Goal: Information Seeking & Learning: Learn about a topic

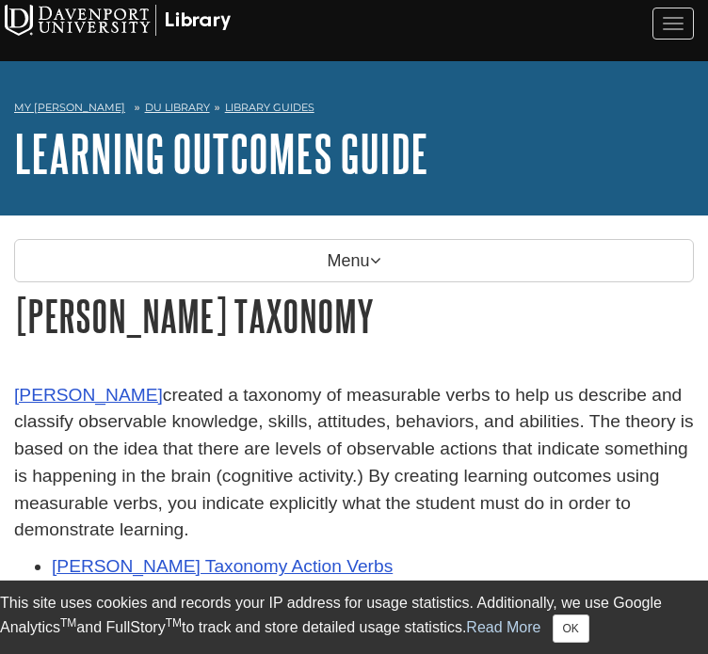
drag, startPoint x: 715, startPoint y: 232, endPoint x: 681, endPoint y: 354, distance: 126.9
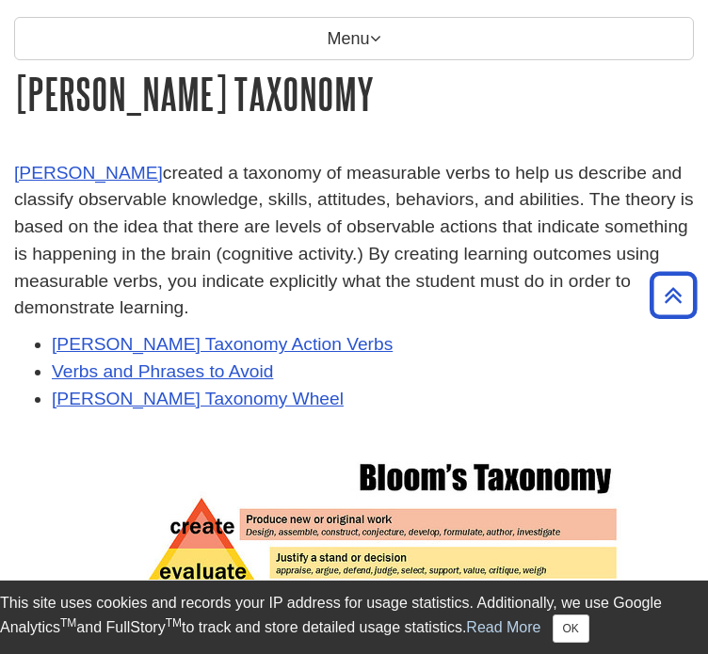
scroll to position [170, 0]
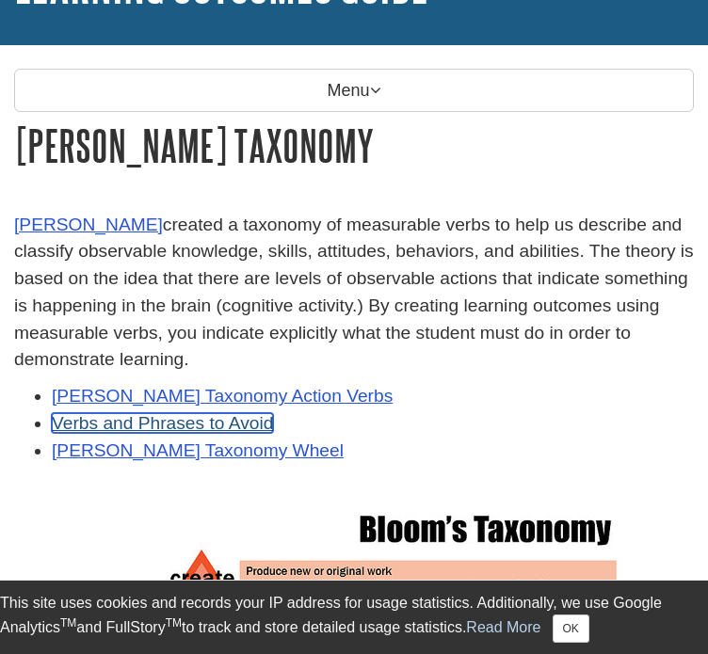
click at [267, 413] on link "Verbs and Phrases to Avoid" at bounding box center [162, 423] width 221 height 20
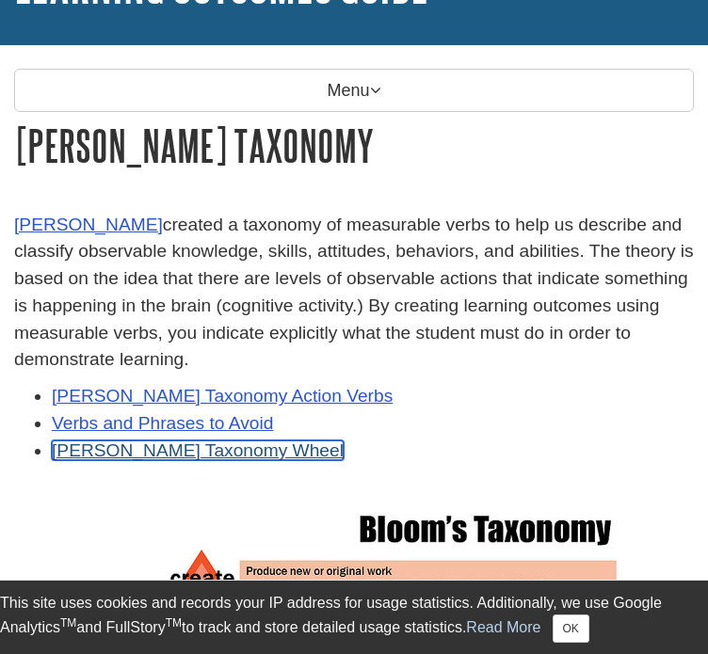
click at [175, 440] on link "[PERSON_NAME] Taxonomy Wheel" at bounding box center [198, 450] width 292 height 20
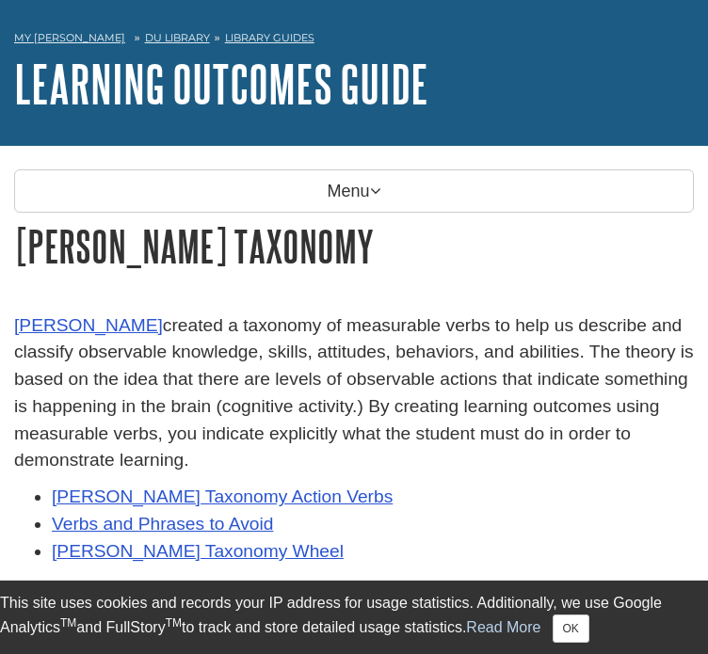
scroll to position [57, 0]
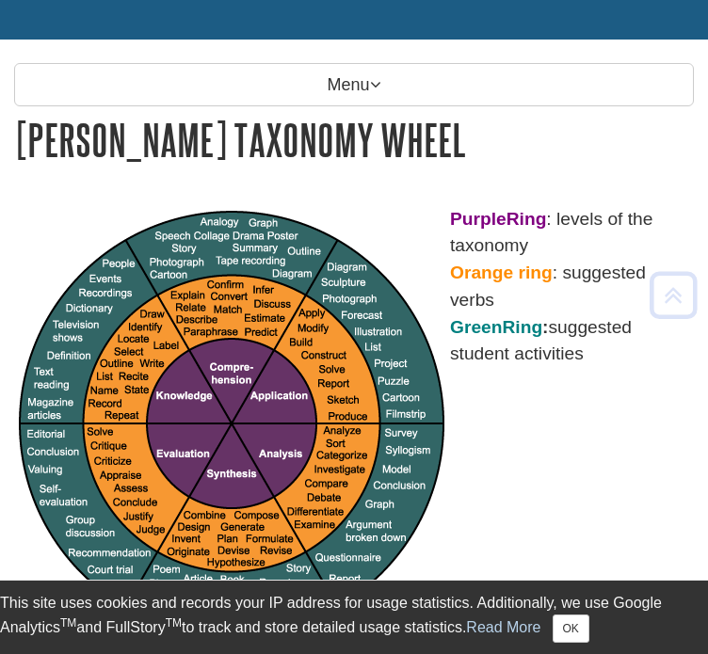
scroll to position [138, 0]
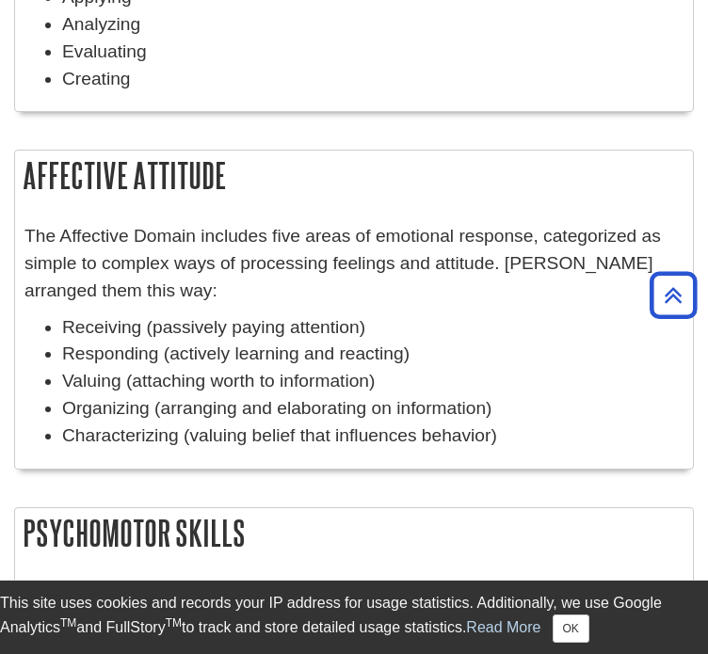
scroll to position [1283, 0]
